Goal: Find specific page/section: Find specific page/section

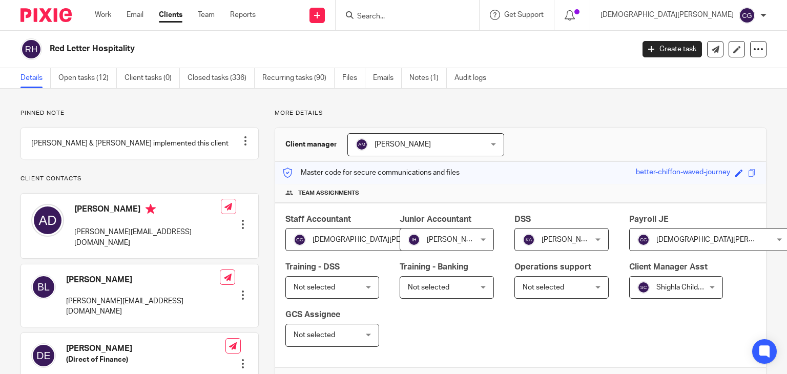
scroll to position [718, 0]
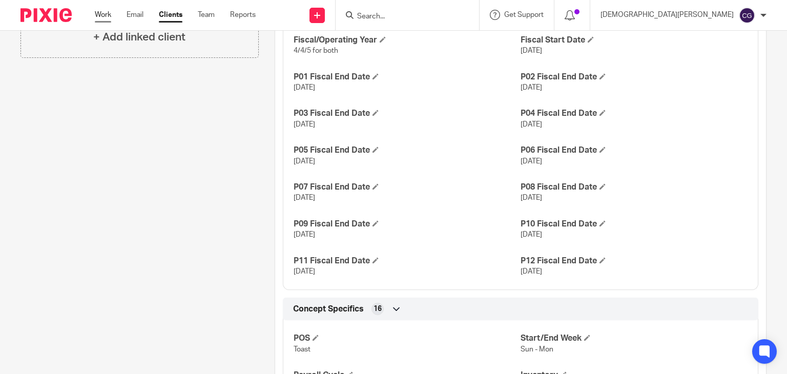
click at [100, 13] on link "Work" at bounding box center [103, 15] width 16 height 10
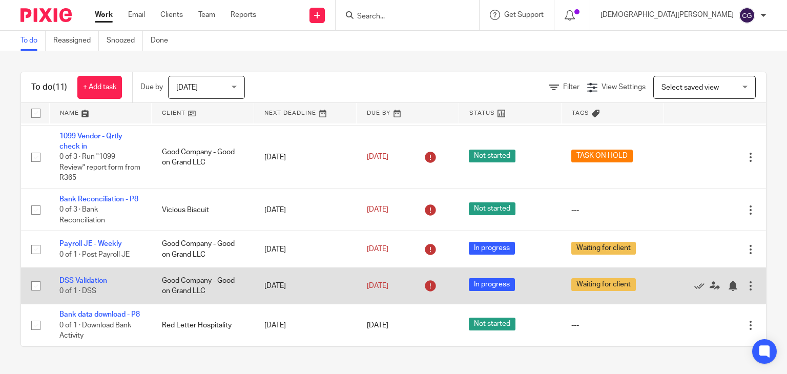
scroll to position [402, 0]
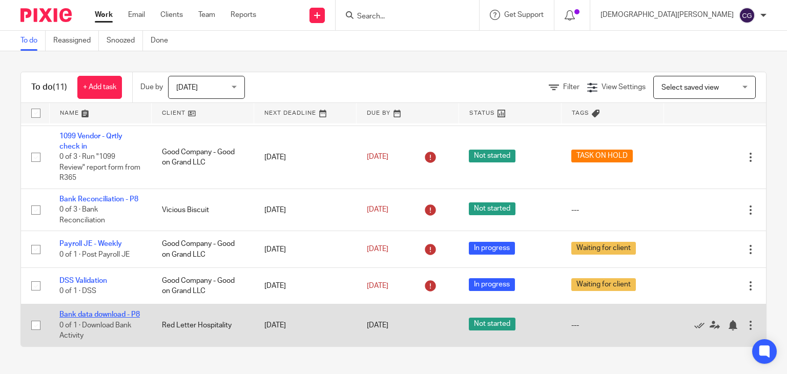
click at [109, 311] on link "Bank data download - P8" at bounding box center [99, 314] width 80 height 7
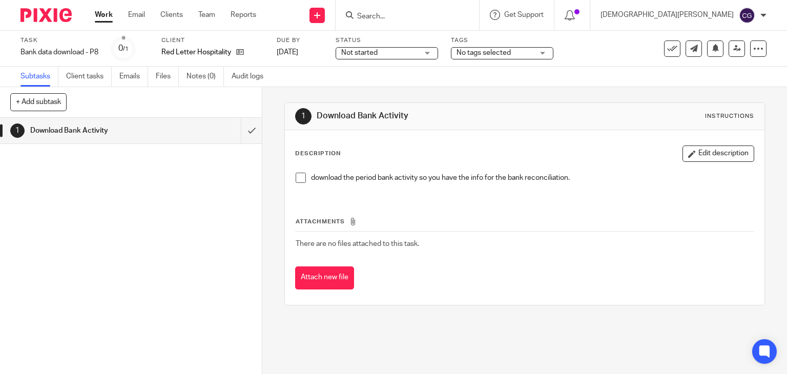
click at [296, 177] on span at bounding box center [301, 178] width 10 height 10
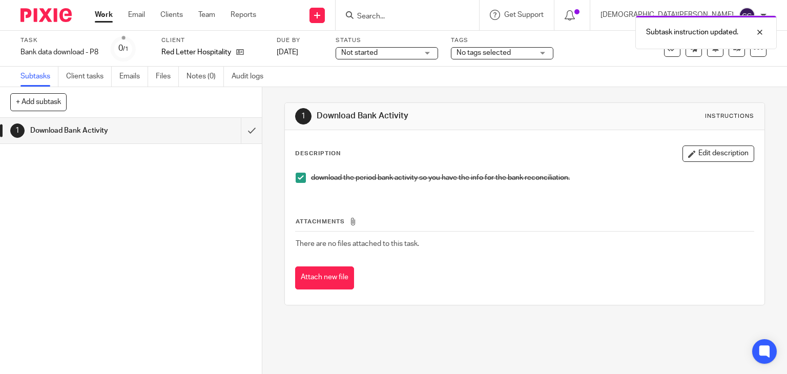
drag, startPoint x: 332, startPoint y: 273, endPoint x: 527, endPoint y: 221, distance: 201.5
click at [519, 226] on div "Attachments There are no files attached to this task. Attach new file" at bounding box center [525, 242] width 460 height 93
click at [667, 52] on icon at bounding box center [672, 49] width 10 height 10
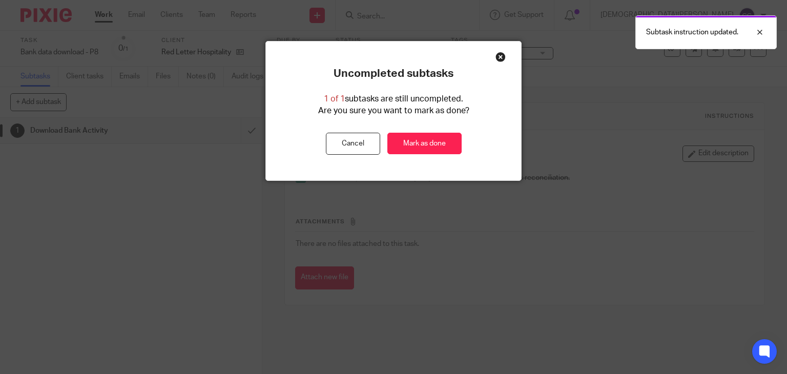
click at [496, 62] on div "Close this dialog window" at bounding box center [501, 57] width 10 height 10
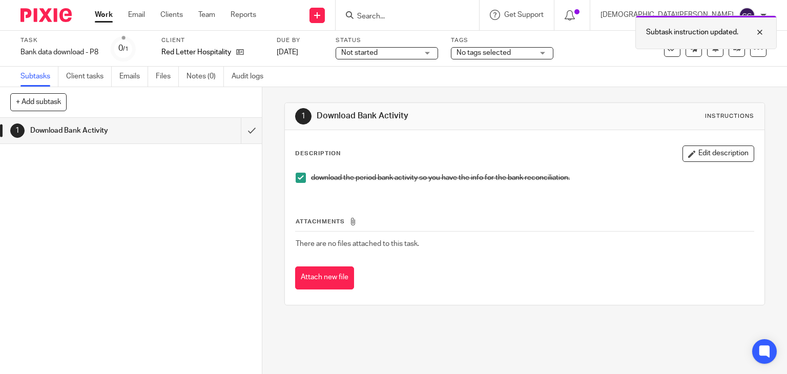
click at [762, 33] on div at bounding box center [753, 32] width 28 height 12
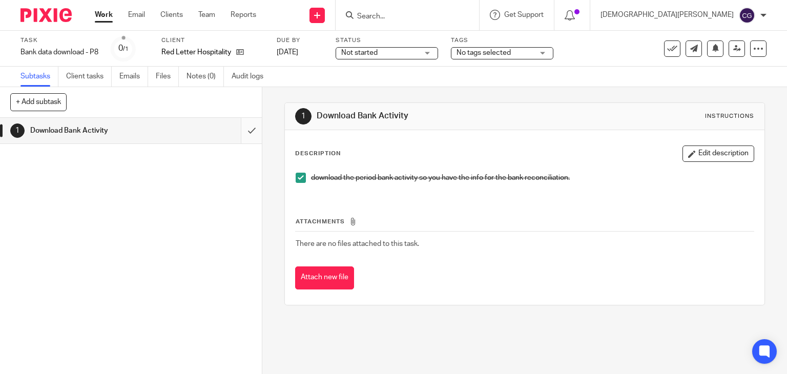
click at [240, 136] on input "submit" at bounding box center [131, 131] width 262 height 26
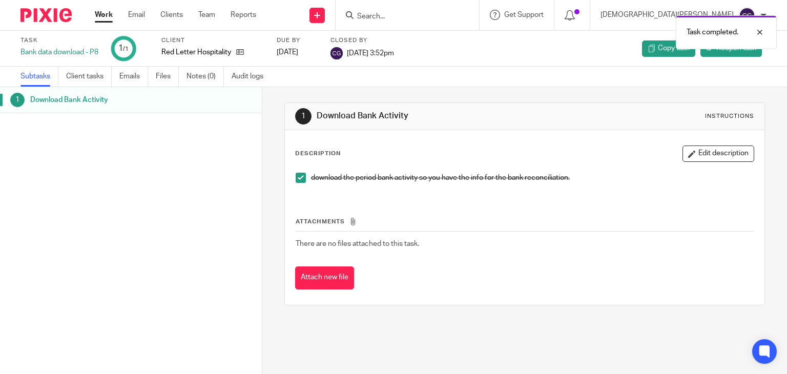
click at [101, 11] on link "Work" at bounding box center [104, 15] width 18 height 10
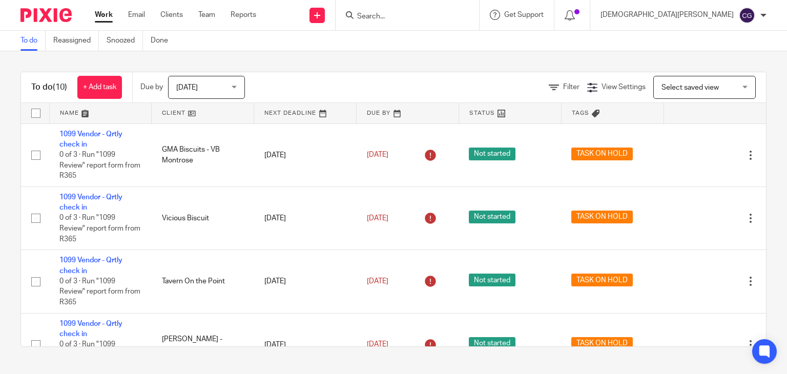
click at [442, 13] on input "Search" at bounding box center [402, 16] width 92 height 9
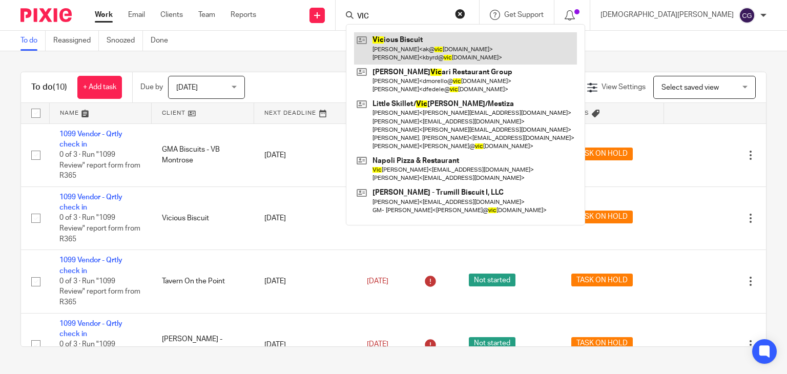
type input "VIC"
click at [458, 33] on link at bounding box center [465, 48] width 223 height 32
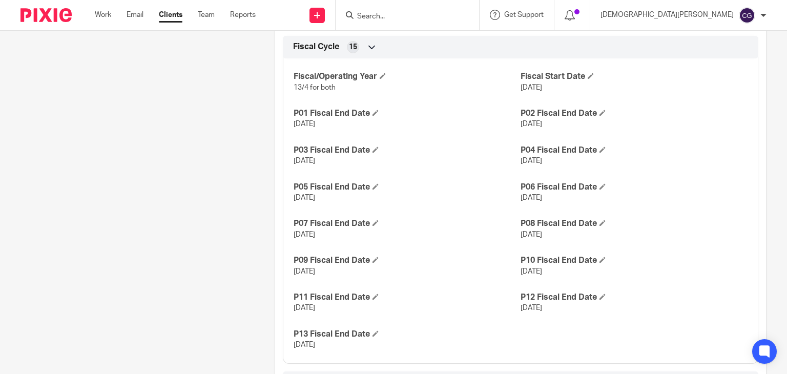
scroll to position [820, 0]
